Goal: Task Accomplishment & Management: Use online tool/utility

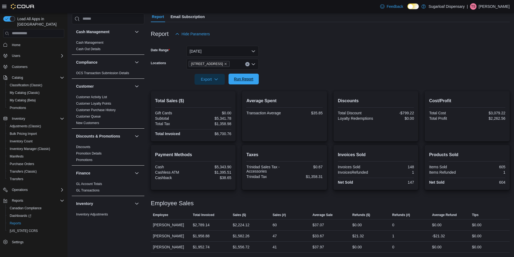
scroll to position [51, 0]
click at [246, 82] on span "Run Report" at bounding box center [244, 79] width 24 height 11
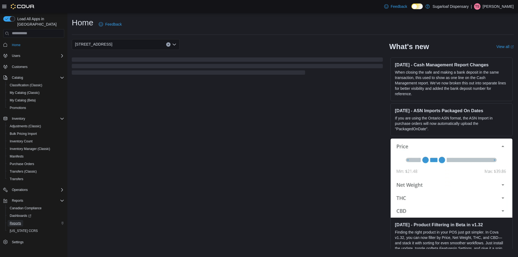
click at [19, 221] on span "Reports" at bounding box center [15, 223] width 11 height 4
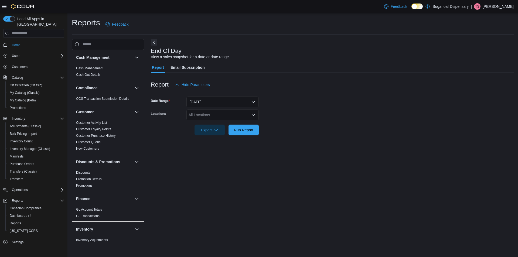
click at [227, 112] on div "All Locations" at bounding box center [223, 115] width 72 height 11
click at [224, 139] on span "[STREET_ADDRESS]" at bounding box center [216, 139] width 37 height 5
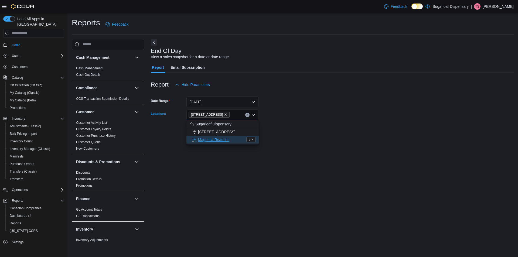
click at [392, 96] on div at bounding box center [332, 93] width 363 height 6
click at [240, 129] on span "Run Report" at bounding box center [243, 129] width 19 height 5
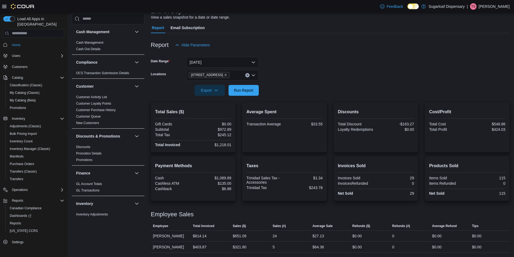
scroll to position [13, 0]
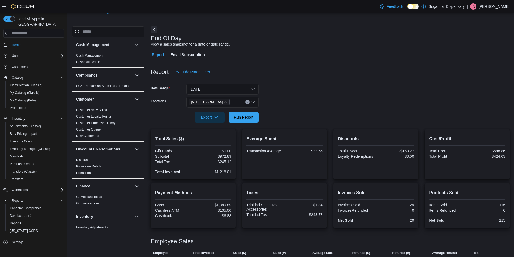
click at [14, 42] on span "Home" at bounding box center [37, 45] width 55 height 7
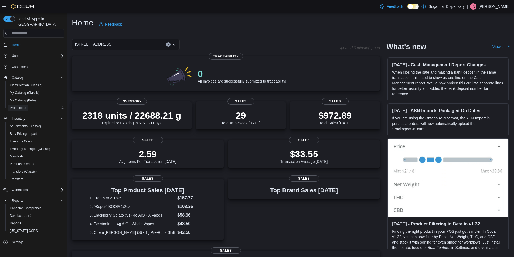
click at [21, 106] on span "Promotions" at bounding box center [18, 108] width 16 height 4
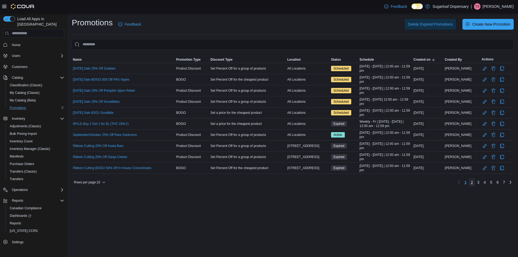
click at [473, 182] on span "2" at bounding box center [472, 182] width 2 height 5
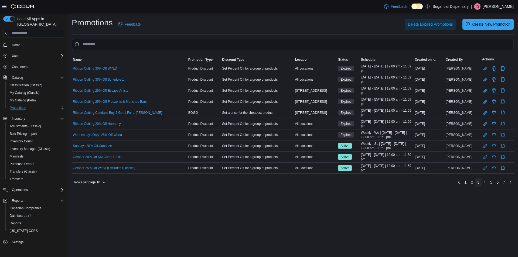
click at [479, 184] on span "3" at bounding box center [478, 182] width 2 height 5
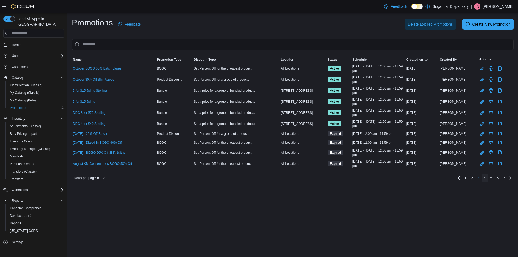
click at [486, 179] on link "4" at bounding box center [485, 178] width 6 height 9
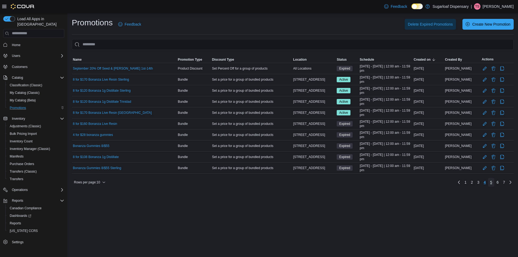
click at [491, 183] on span "5" at bounding box center [491, 182] width 2 height 5
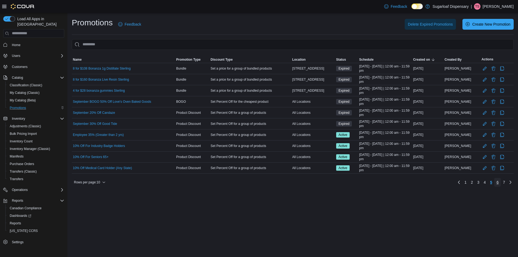
click at [498, 183] on span "6" at bounding box center [498, 182] width 2 height 5
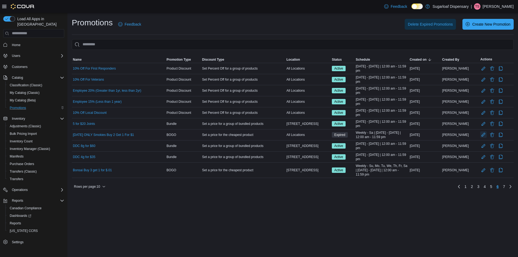
click at [485, 134] on button "Edit Promotion" at bounding box center [483, 134] width 6 height 6
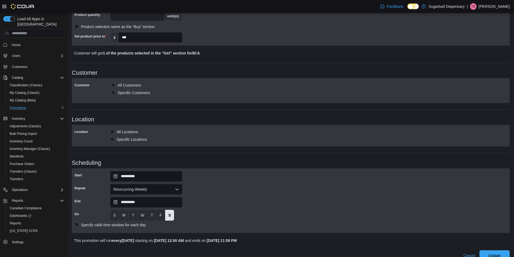
scroll to position [212, 0]
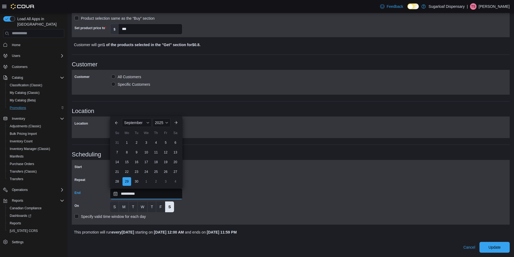
click at [145, 194] on input "**********" at bounding box center [146, 194] width 72 height 11
click at [145, 121] on div "September" at bounding box center [137, 122] width 30 height 9
click at [140, 164] on div "October" at bounding box center [141, 165] width 36 height 6
click at [177, 173] on div "25" at bounding box center [175, 171] width 9 height 9
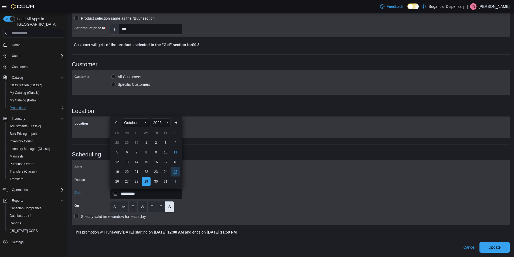
type input "**********"
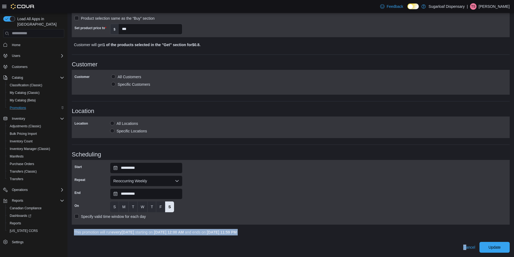
drag, startPoint x: 454, startPoint y: 229, endPoint x: 478, endPoint y: 240, distance: 26.7
click at [476, 240] on div "**********" at bounding box center [291, 45] width 438 height 416
click at [507, 247] on span "Update" at bounding box center [495, 247] width 24 height 11
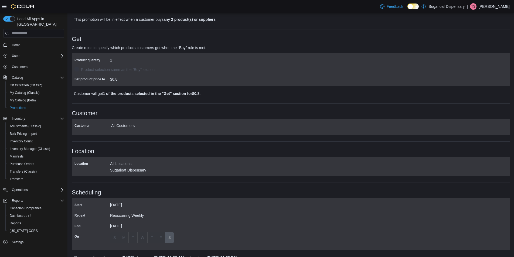
scroll to position [159, 0]
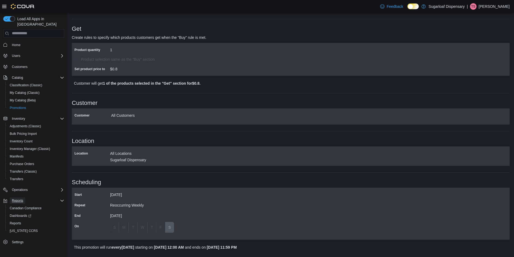
click at [20, 199] on span "Reports" at bounding box center [17, 201] width 11 height 4
click at [17, 221] on span "Reports" at bounding box center [15, 223] width 11 height 4
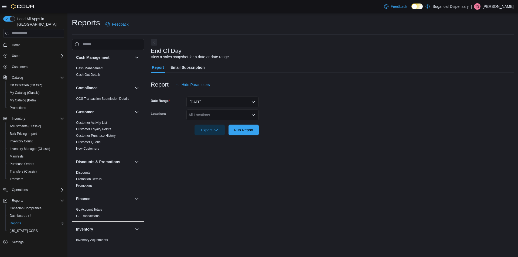
click at [218, 116] on div "All Locations" at bounding box center [223, 115] width 72 height 11
click at [204, 139] on span "411 N Commercial St." at bounding box center [216, 139] width 37 height 5
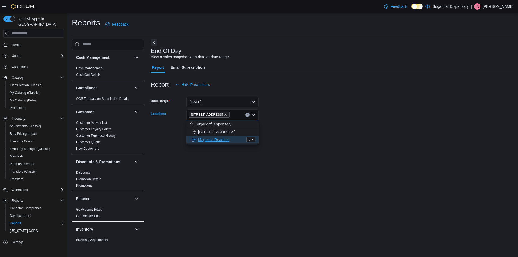
click at [353, 39] on div "End Of Day View a sales snapshot for a date or date range. Report Email Subscri…" at bounding box center [332, 141] width 363 height 204
click at [238, 130] on span "Run Report" at bounding box center [243, 129] width 19 height 5
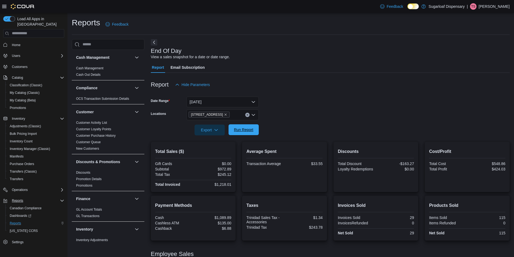
click at [243, 131] on span "Run Report" at bounding box center [243, 129] width 19 height 5
